Goal: Information Seeking & Learning: Learn about a topic

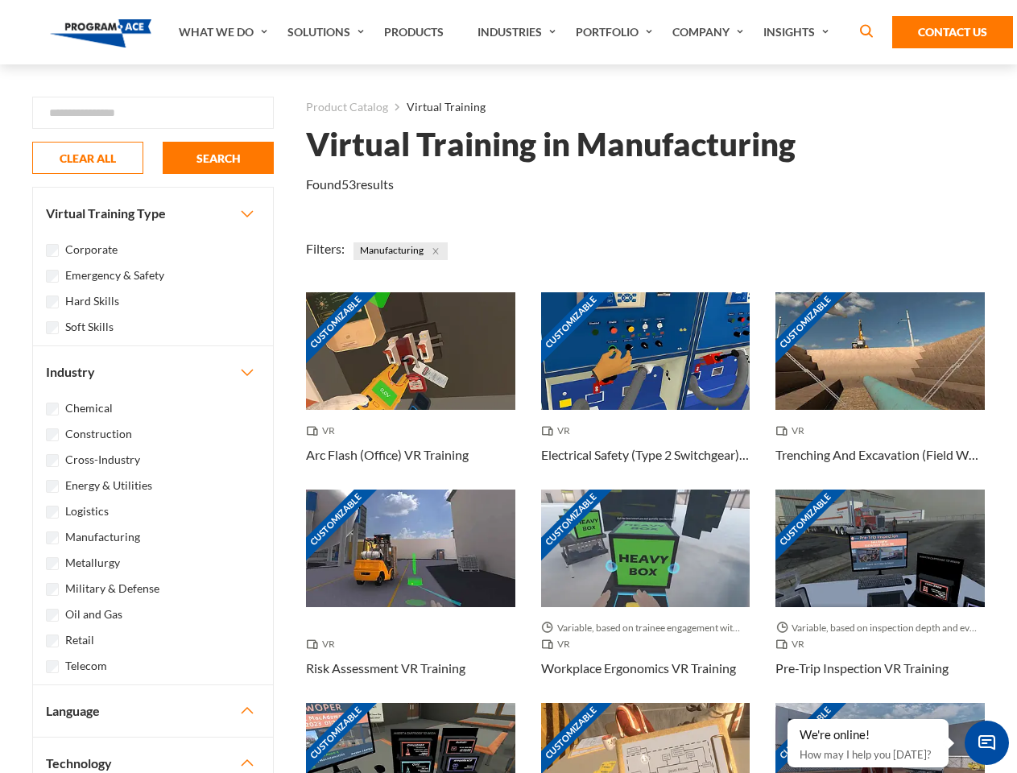
click at [225, 32] on link "What We Do" at bounding box center [225, 32] width 109 height 64
click at [328, 32] on link "Solutions" at bounding box center [327, 32] width 97 height 64
click at [518, 32] on link "Industries" at bounding box center [518, 32] width 98 height 64
click at [711, 32] on link "Company" at bounding box center [709, 32] width 91 height 64
click at [799, 32] on link "Insights" at bounding box center [797, 32] width 85 height 64
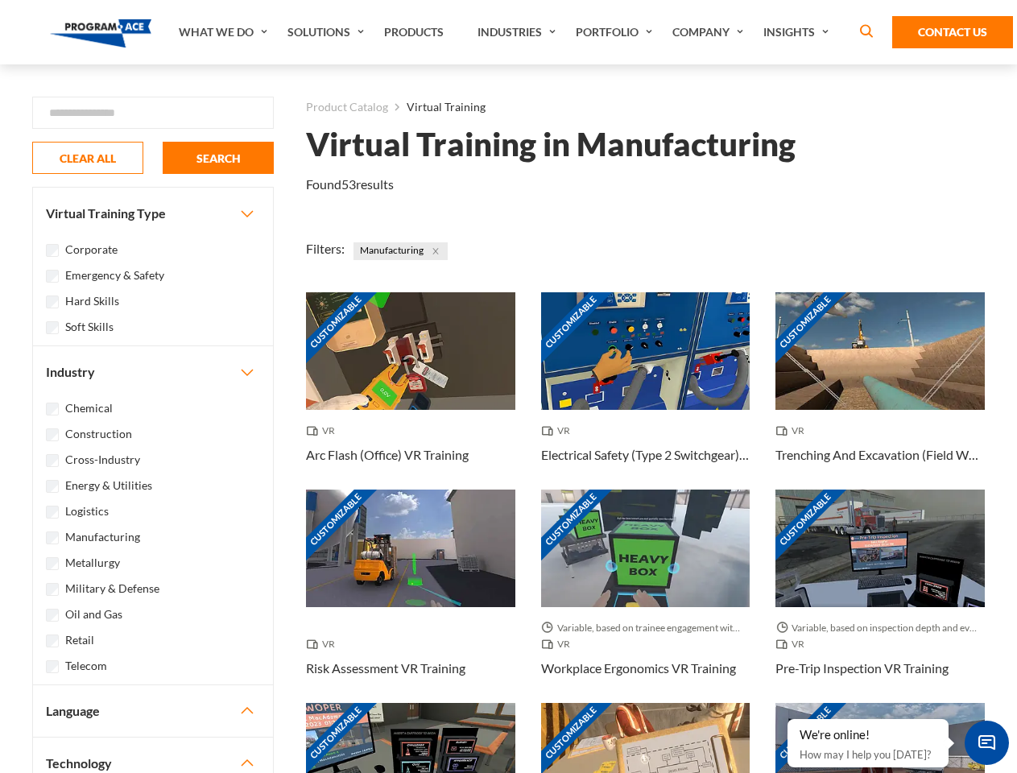
click at [0, 0] on div "Blog White Papers News" at bounding box center [0, 0] width 0 height 0
click at [0, 0] on strong "How Virtual Learning Can Enhance Workforce Productivity: A Guide for L&D Manage…" at bounding box center [0, 0] width 0 height 0
click at [986, 742] on span "Minimize live chat window" at bounding box center [986, 742] width 59 height 59
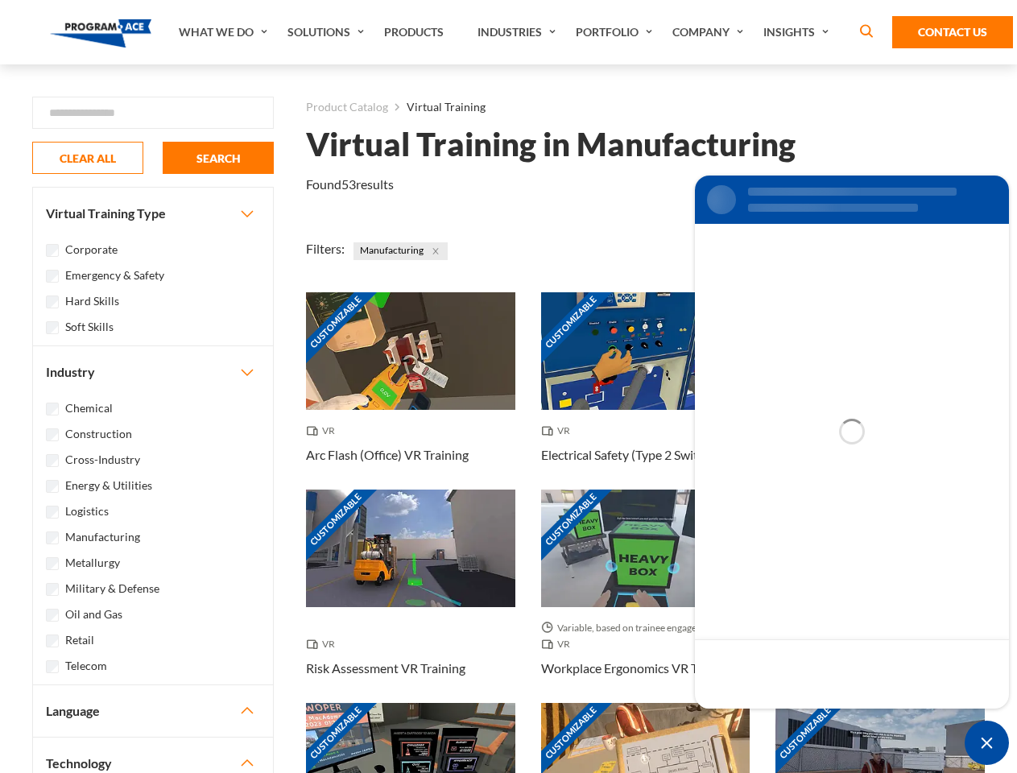
click at [788, 720] on div "Customizable" at bounding box center [879, 762] width 209 height 118
